Goal: Task Accomplishment & Management: Understand process/instructions

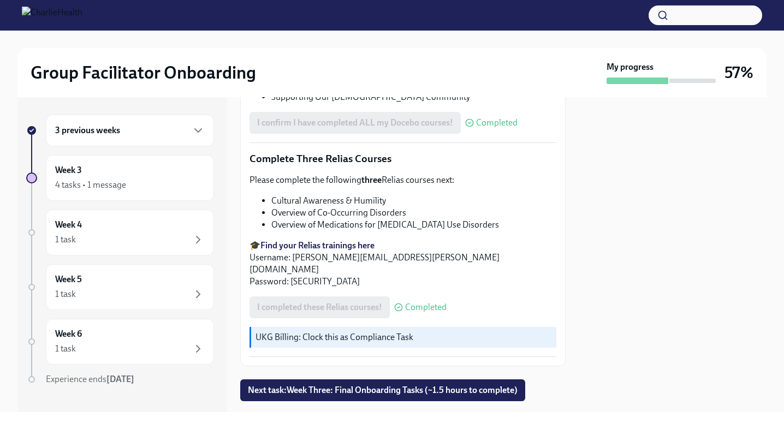
scroll to position [803, 0]
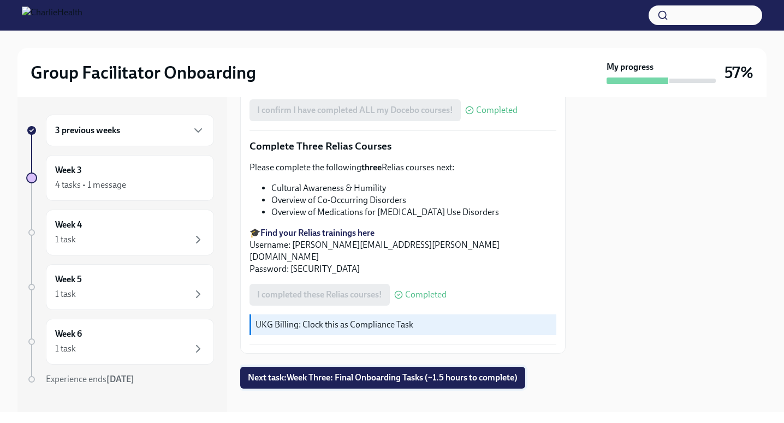
click at [413, 372] on span "Next task : Week Three: Final Onboarding Tasks (~1.5 hours to complete)" at bounding box center [383, 377] width 270 height 11
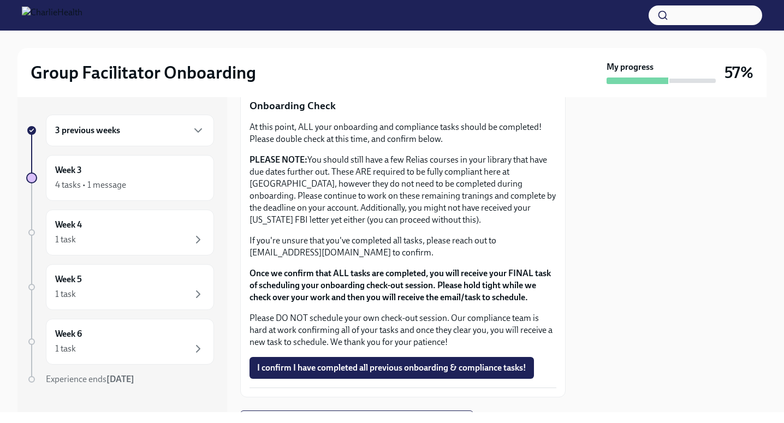
scroll to position [901, 0]
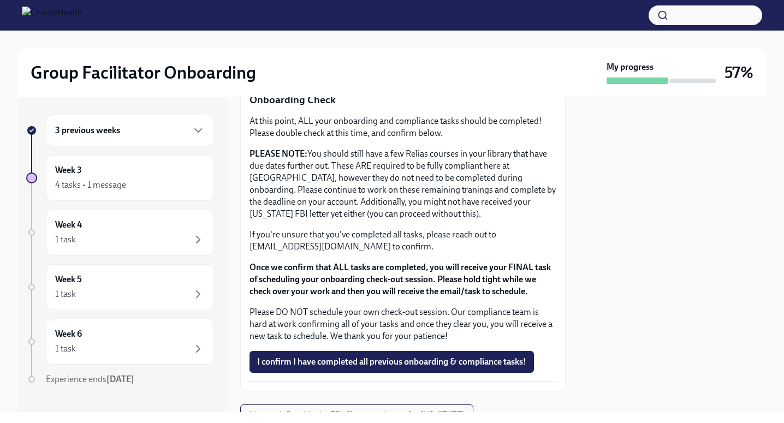
click at [413, 369] on button "I confirm I have completed all previous onboarding & compliance tasks!" at bounding box center [392, 362] width 284 height 22
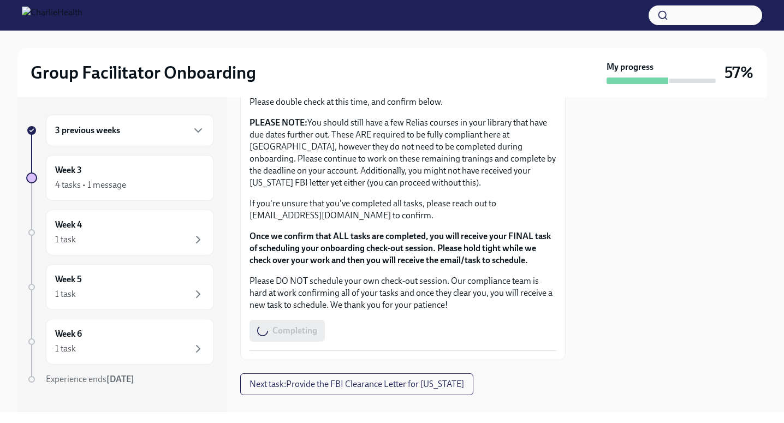
scroll to position [951, 0]
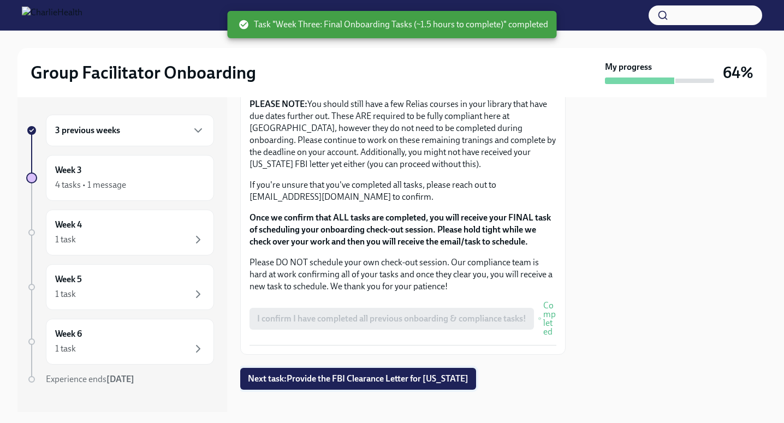
click at [382, 385] on button "Next task : Provide the FBI Clearance Letter for [US_STATE]" at bounding box center [358, 379] width 236 height 22
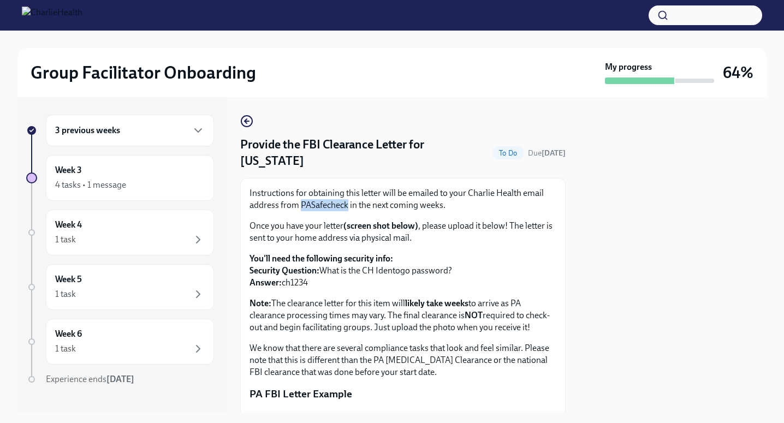
drag, startPoint x: 302, startPoint y: 205, endPoint x: 347, endPoint y: 206, distance: 44.8
click at [347, 206] on p "Instructions for obtaining this letter will be emailed to your Charlie Health e…" at bounding box center [403, 199] width 307 height 24
copy p "PASafecheck"
